Goal: Task Accomplishment & Management: Find specific page/section

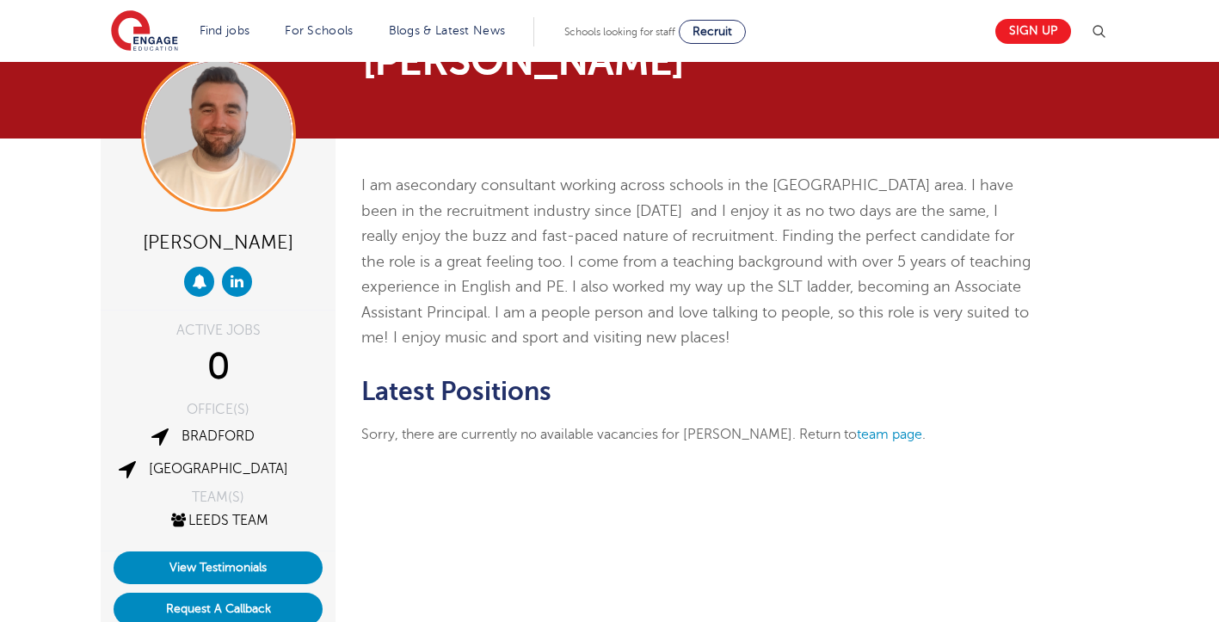
scroll to position [86, 0]
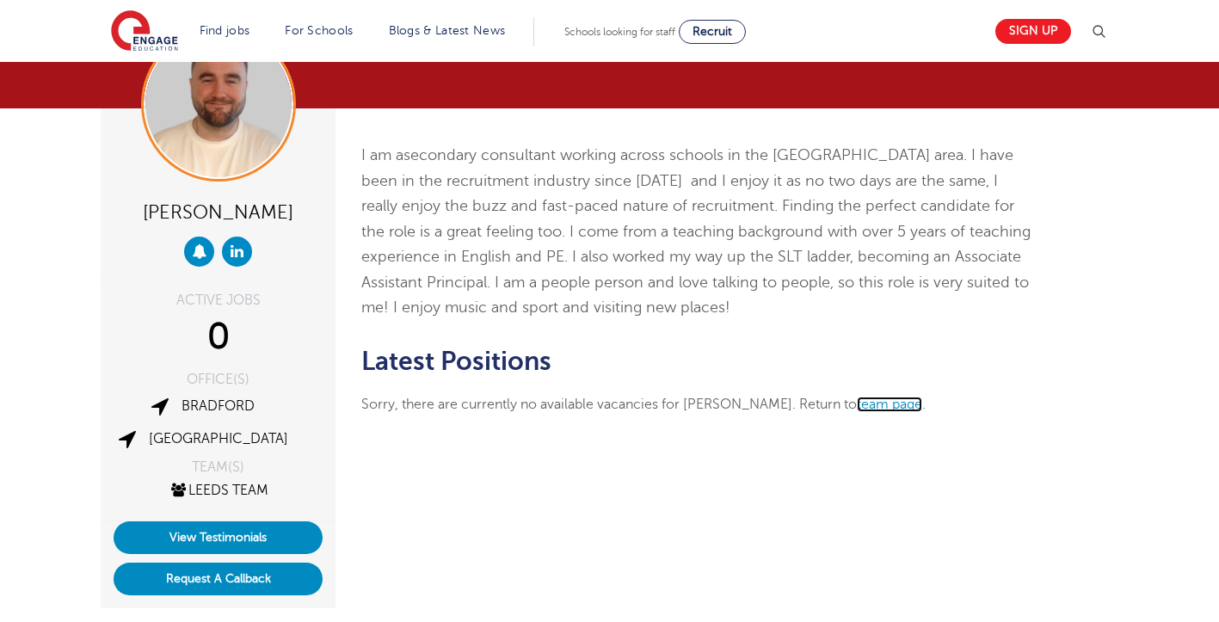
click at [890, 406] on link "team page" at bounding box center [889, 403] width 65 height 15
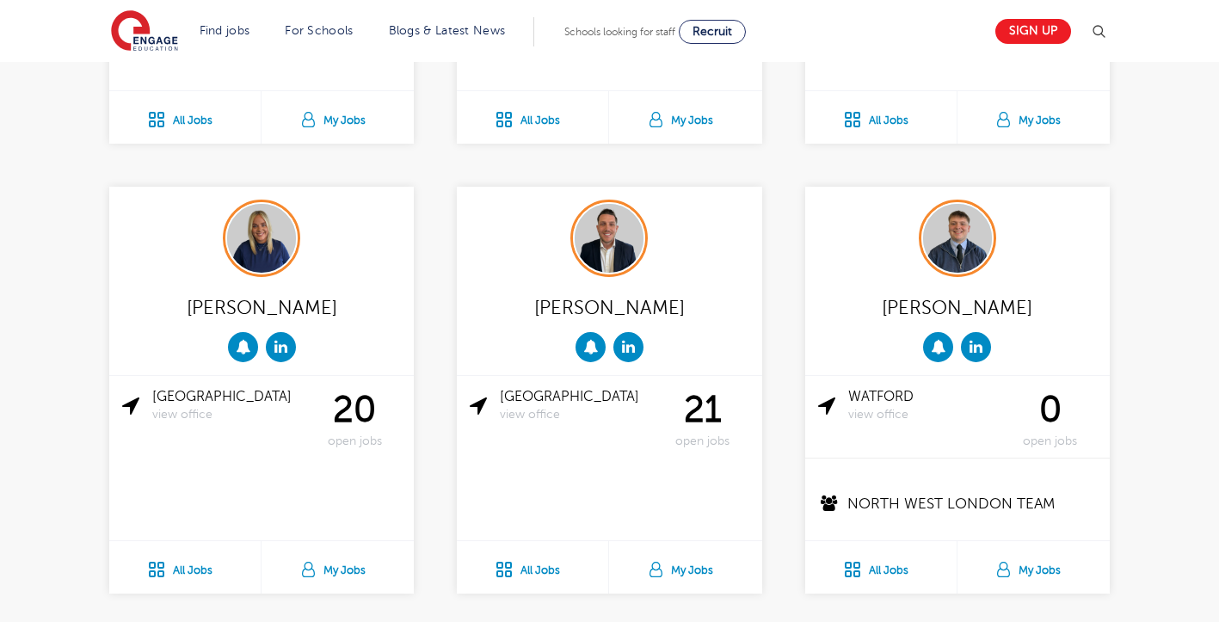
scroll to position [860, 0]
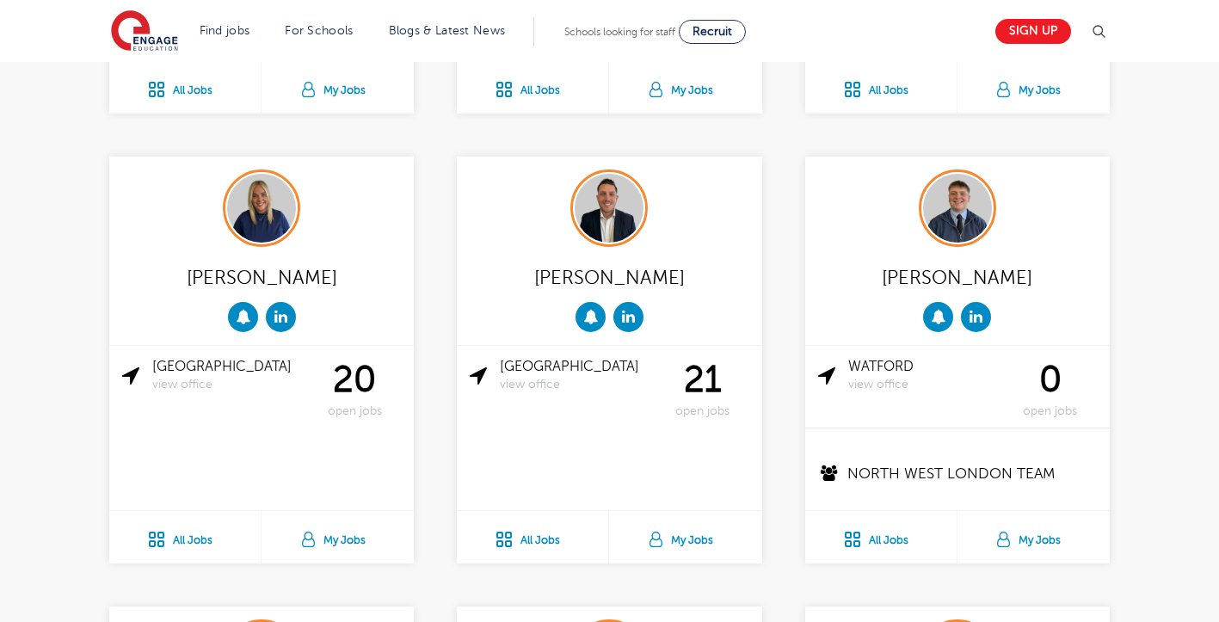
click at [709, 387] on div "21 open jobs" at bounding box center [702, 388] width 93 height 59
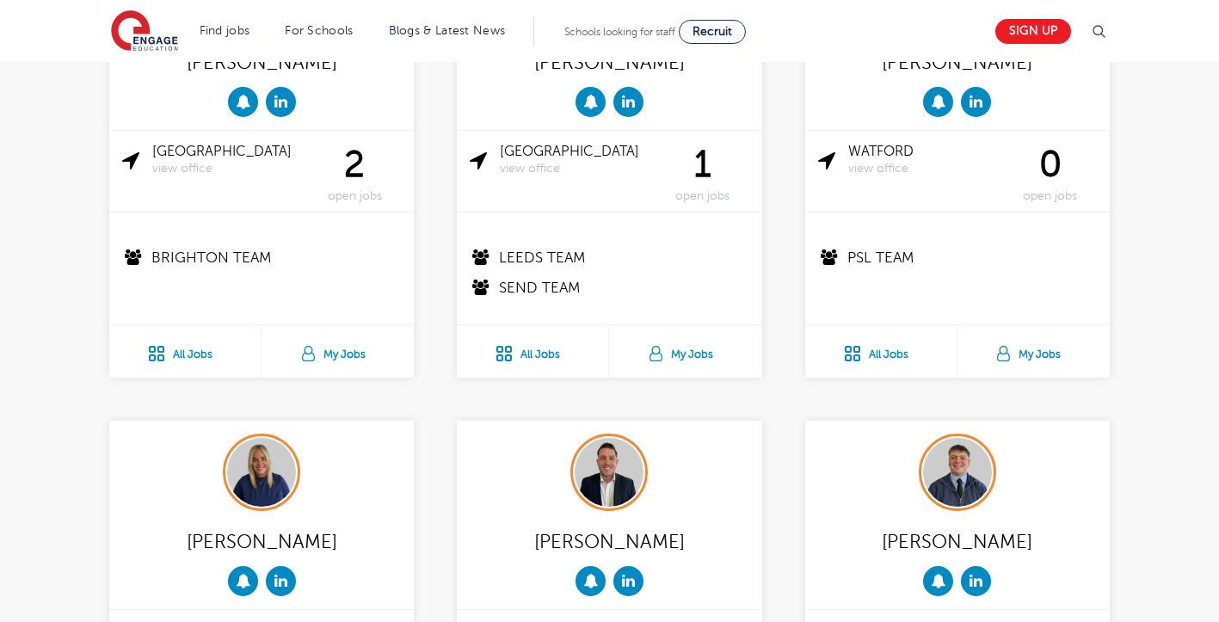
scroll to position [602, 0]
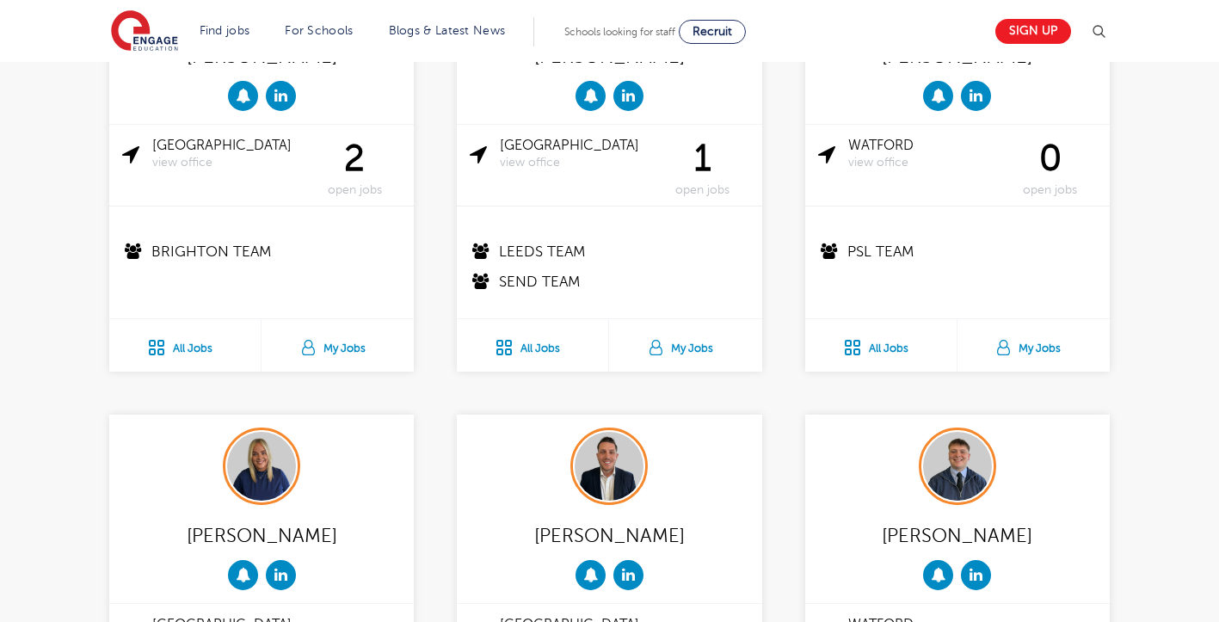
click at [517, 155] on div "Leeds view office" at bounding box center [563, 154] width 186 height 33
click at [519, 163] on span "view office" at bounding box center [578, 163] width 156 height 15
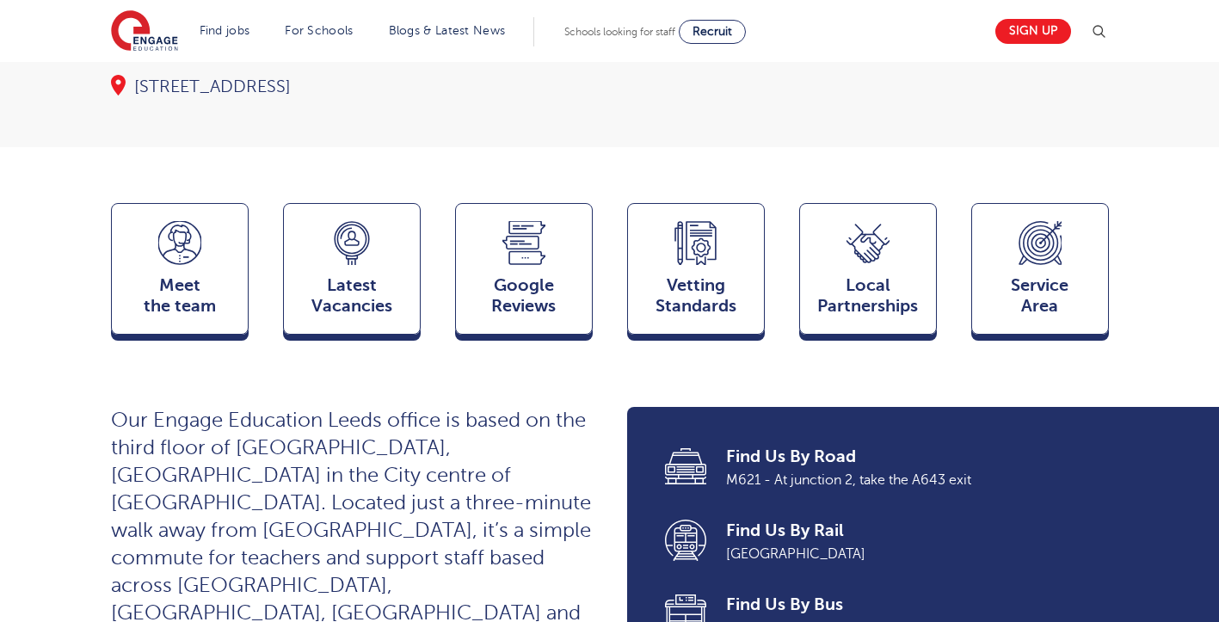
scroll to position [344, 0]
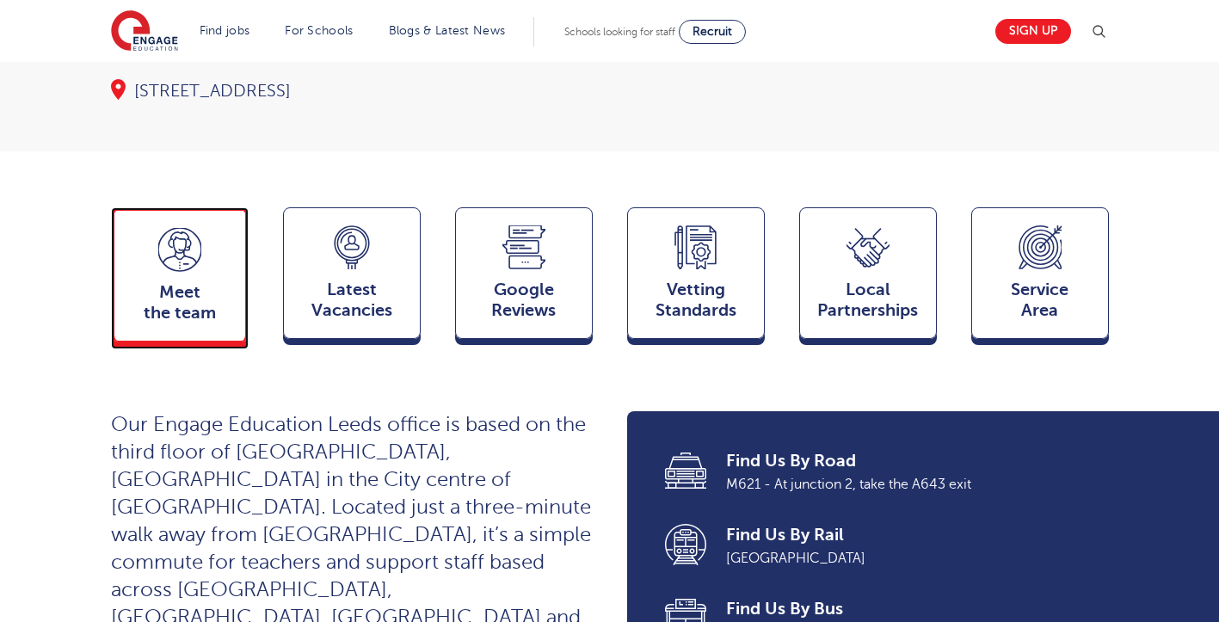
click at [211, 282] on span "Meet the team" at bounding box center [180, 302] width 114 height 41
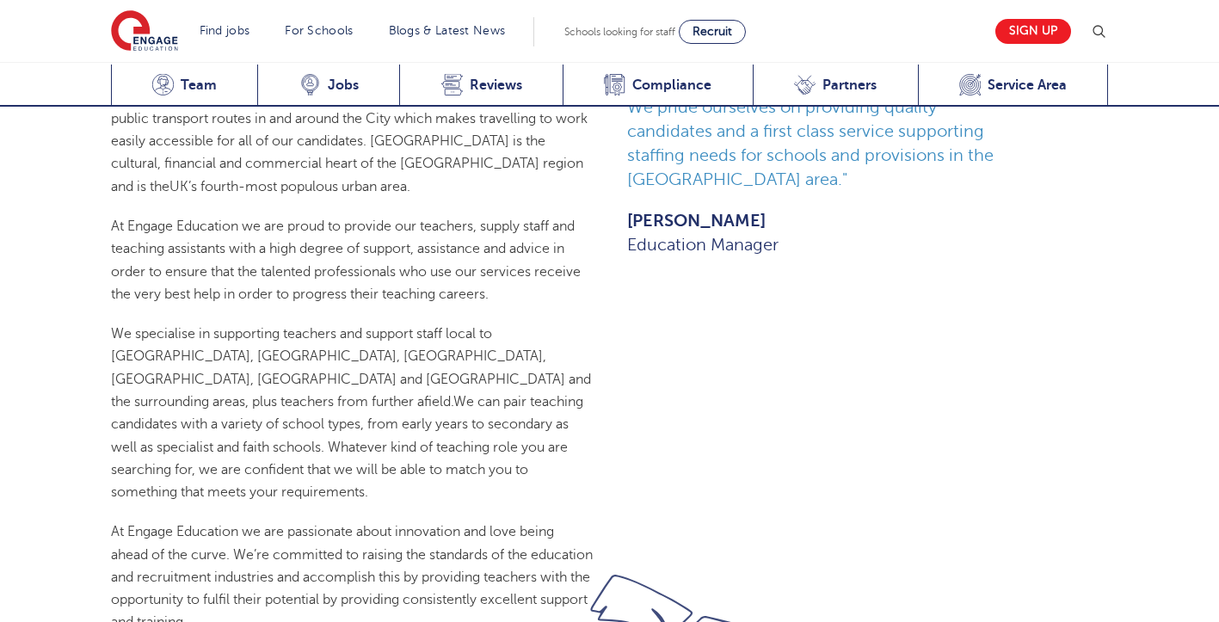
scroll to position [1878, 0]
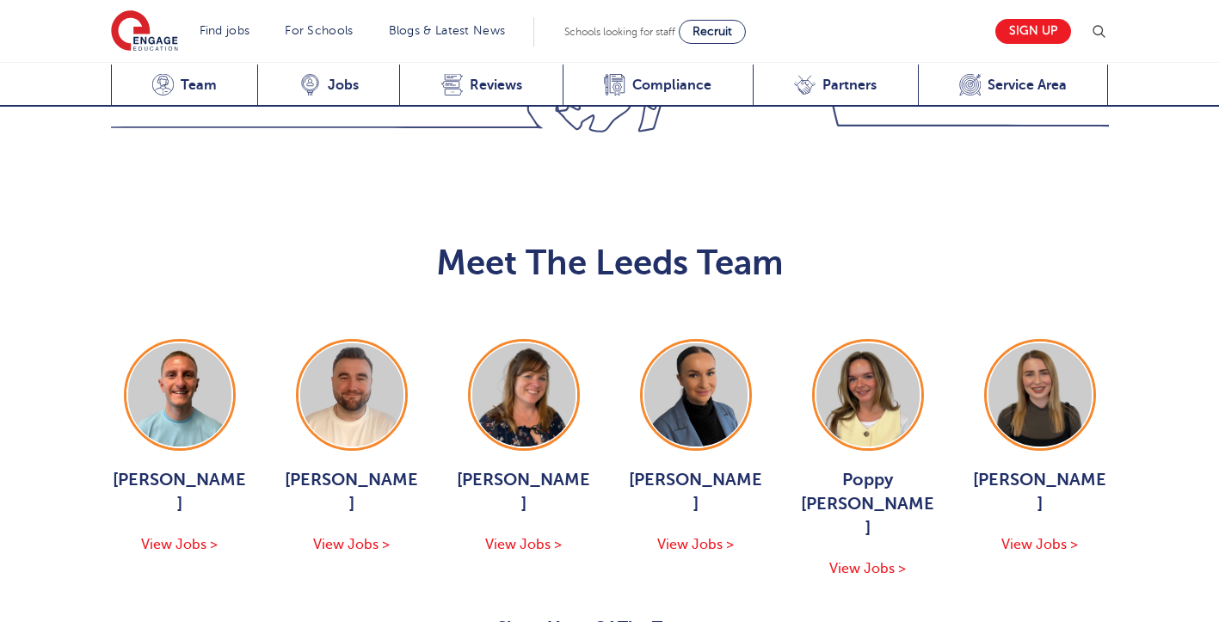
click at [697, 614] on button "Show More Of The Team" at bounding box center [609, 630] width 225 height 33
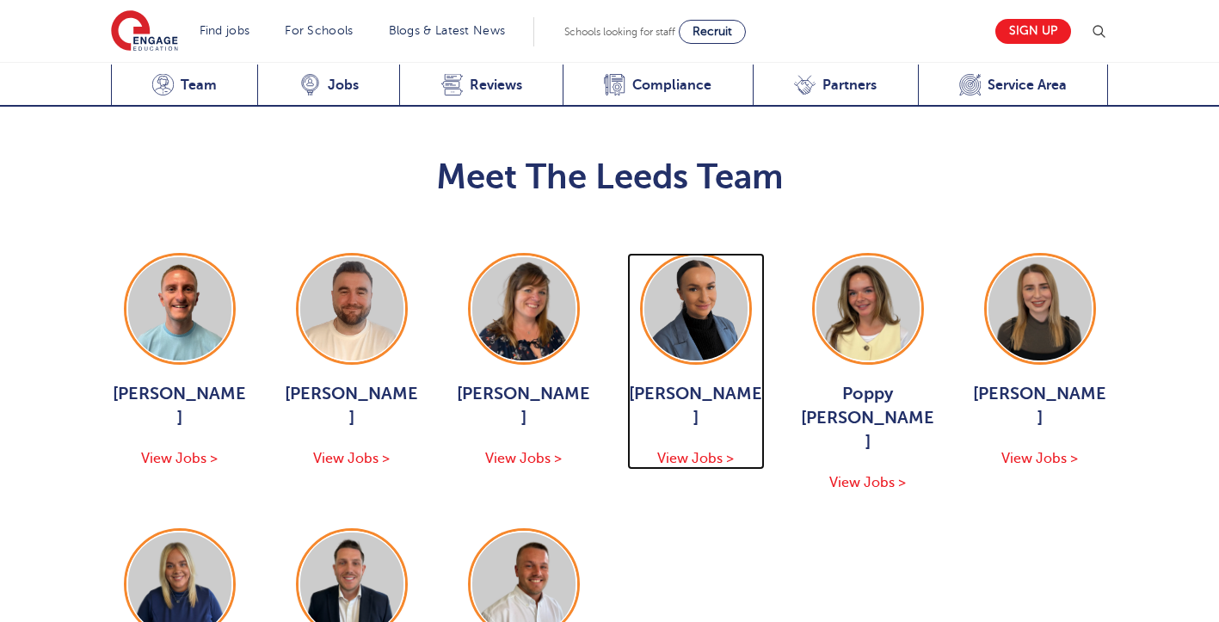
click at [702, 451] on span "View Jobs >" at bounding box center [695, 458] width 77 height 15
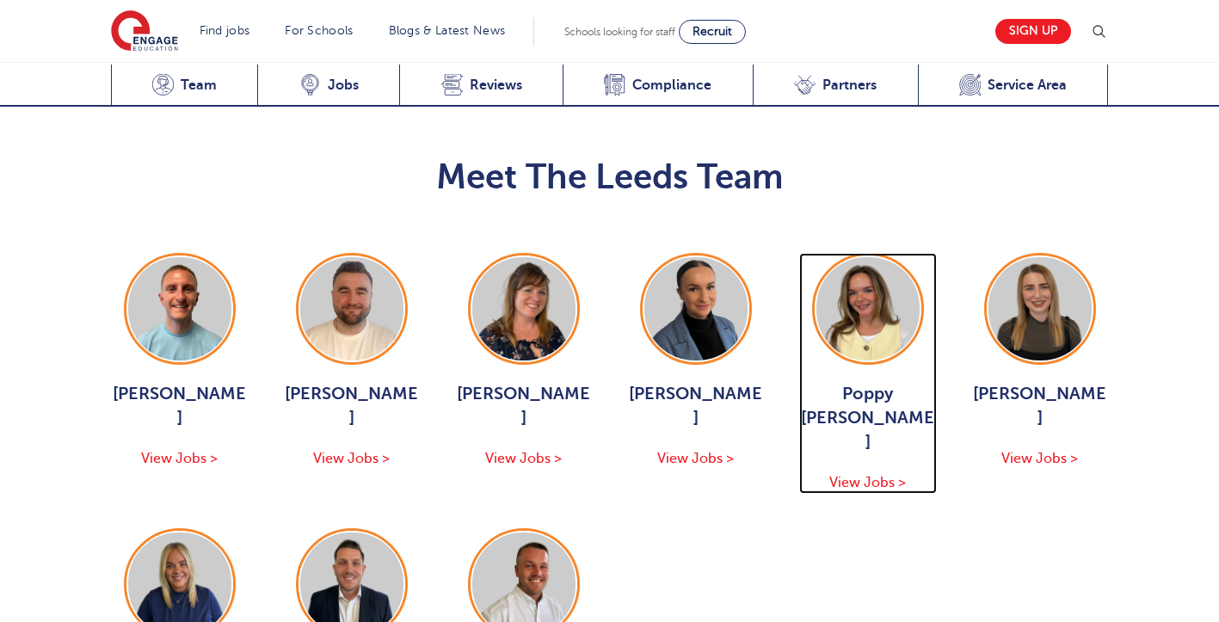
click at [880, 382] on div "Poppy Burnside View Jobs >" at bounding box center [868, 438] width 138 height 112
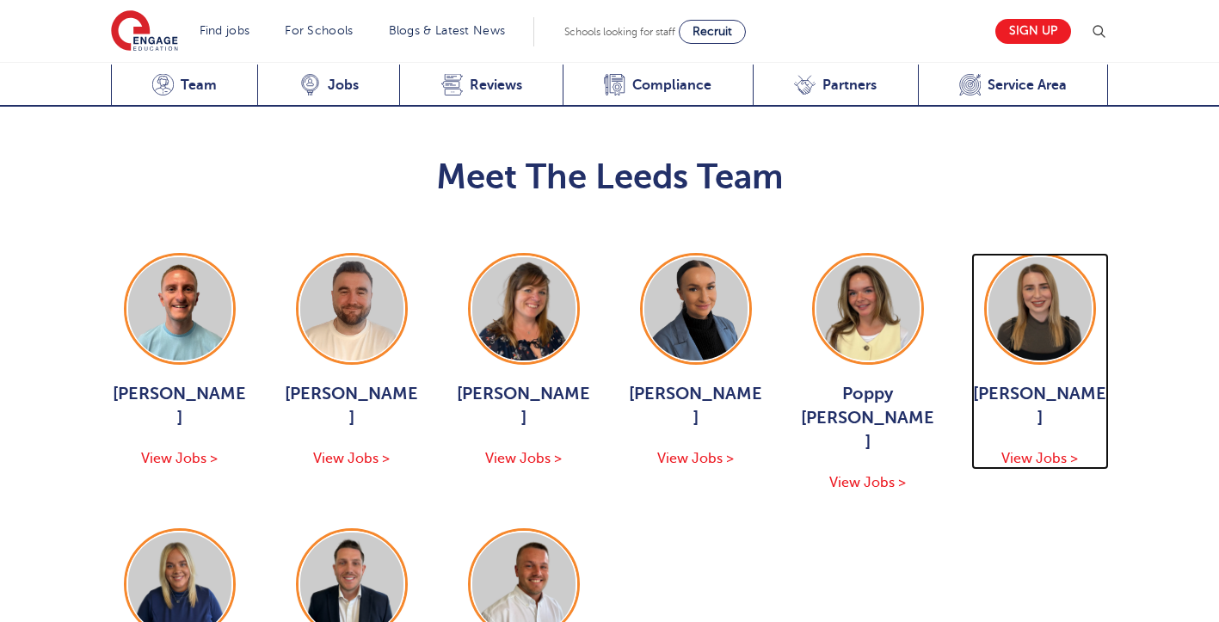
click at [1027, 382] on div "Layla McCosker View Jobs >" at bounding box center [1040, 426] width 138 height 88
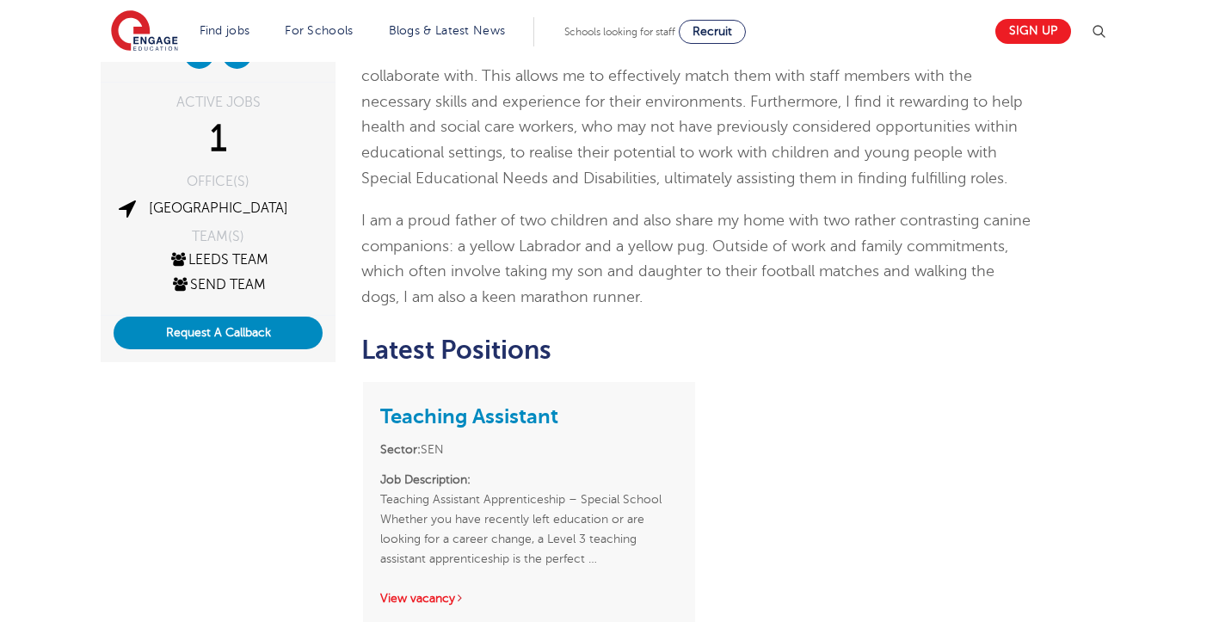
scroll to position [430, 0]
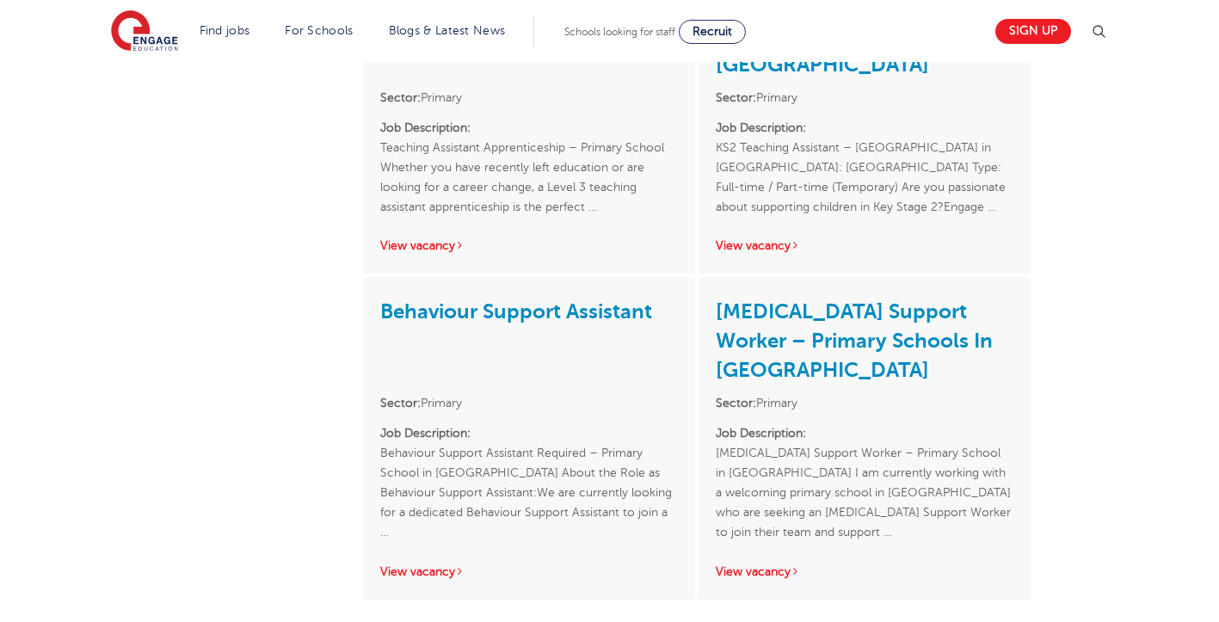
scroll to position [2838, 0]
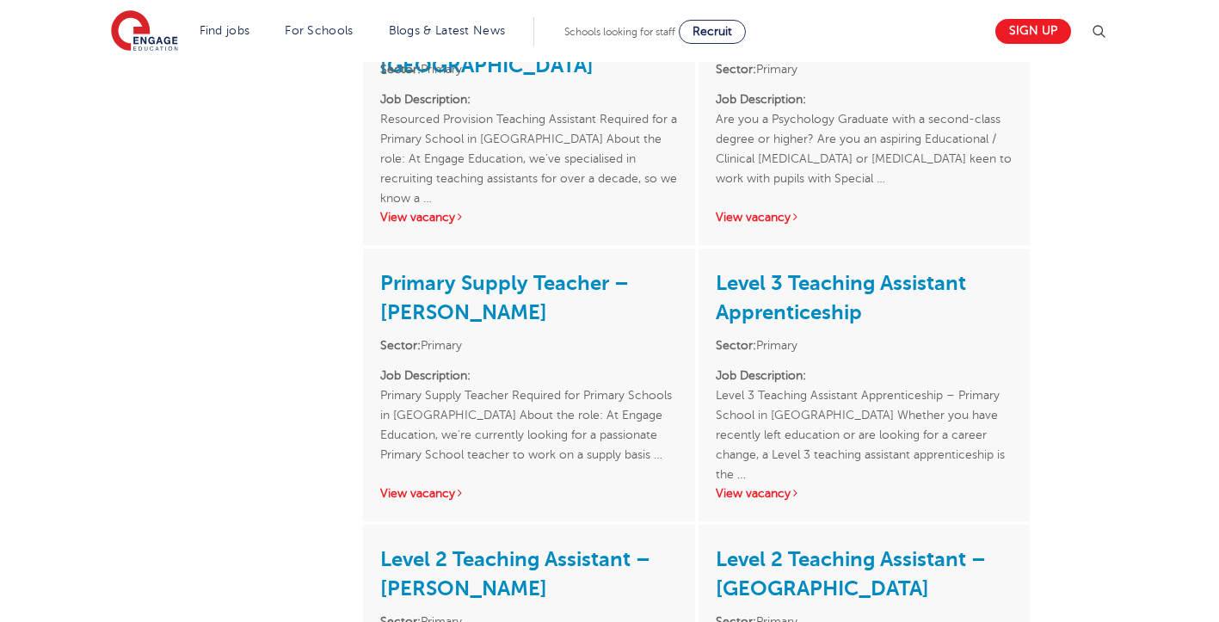
scroll to position [1892, 0]
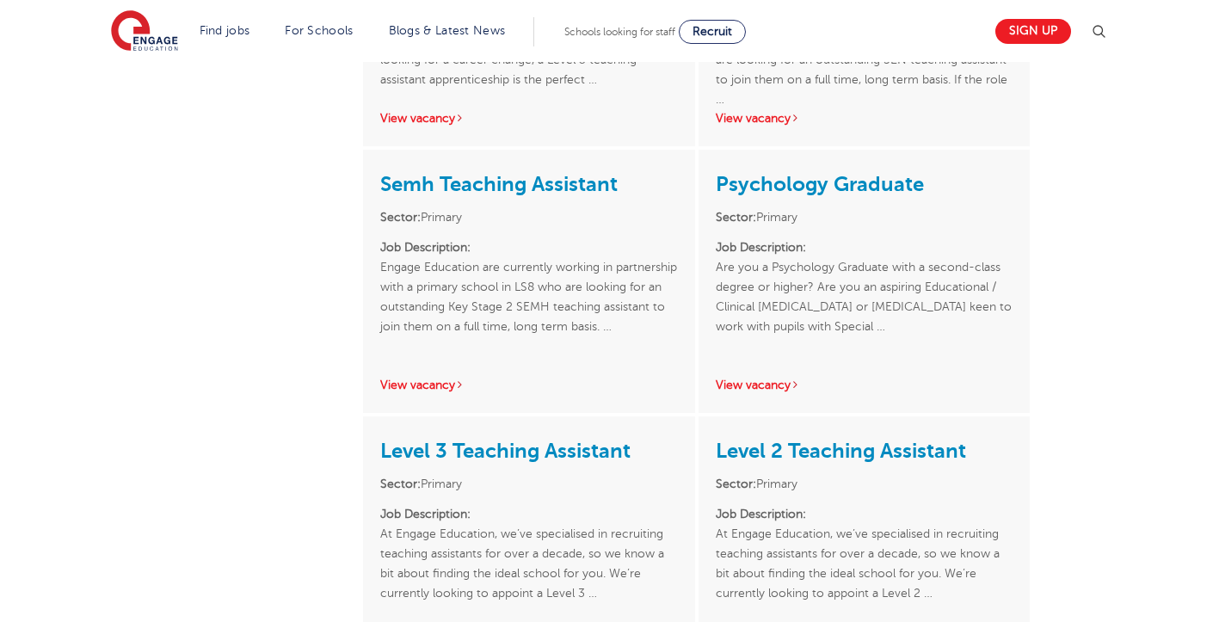
scroll to position [688, 0]
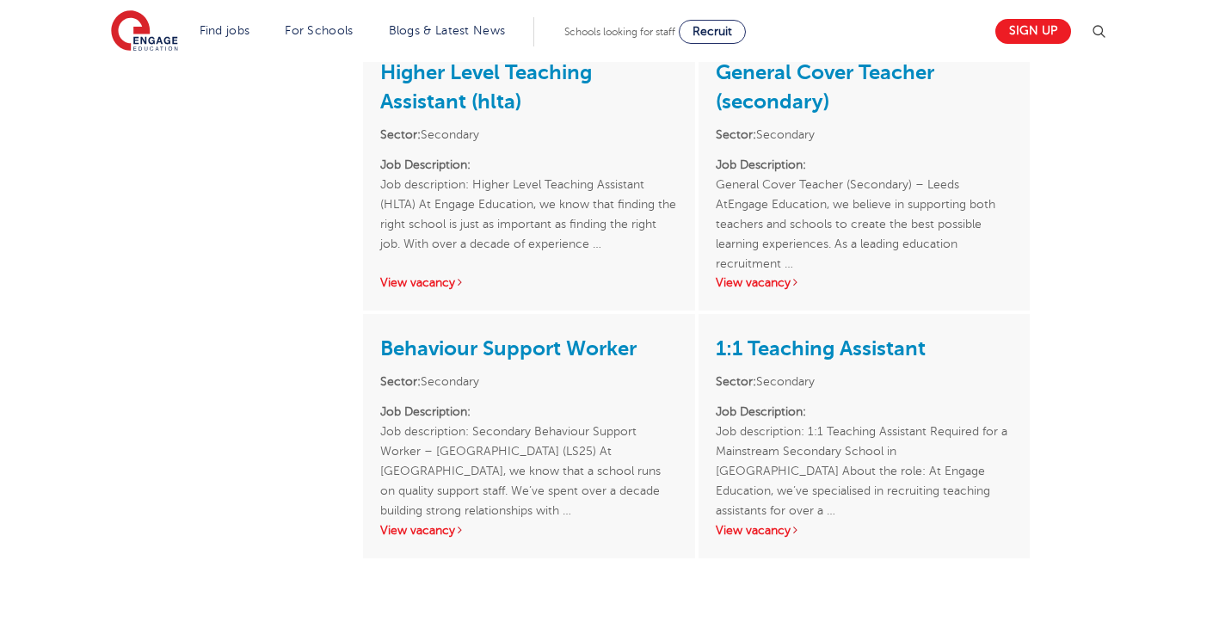
scroll to position [2666, 0]
